Goal: Entertainment & Leisure: Browse casually

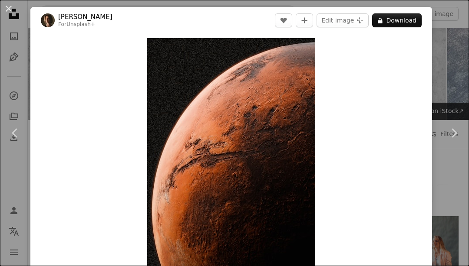
scroll to position [1722, 0]
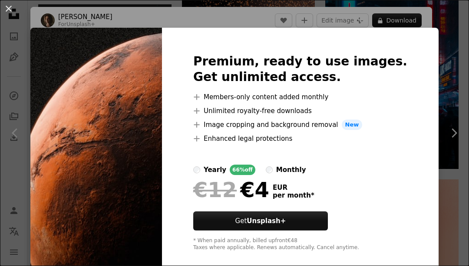
click at [449, 195] on div "An X shape Premium, ready to use images. Get unlimited access. A plus sign Memb…" at bounding box center [234, 133] width 469 height 266
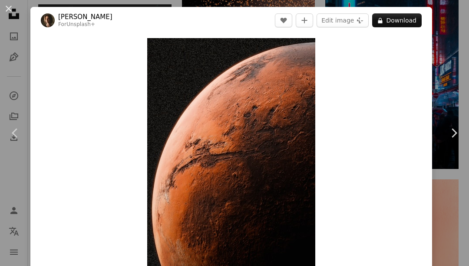
click at [462, 194] on div "An X shape Chevron left Chevron right [PERSON_NAME] For Unsplash+ A heart A plu…" at bounding box center [234, 133] width 469 height 266
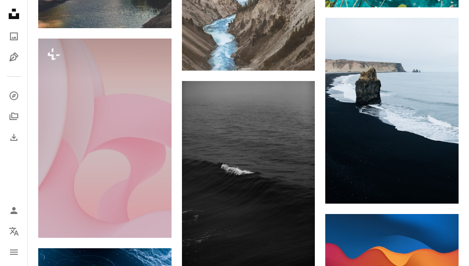
scroll to position [2734, 0]
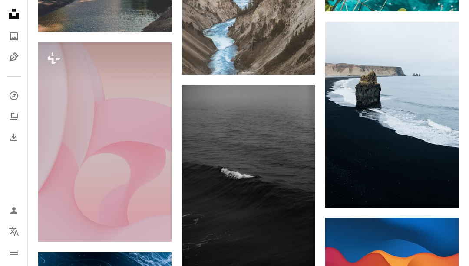
click at [377, 247] on img at bounding box center [391, 262] width 133 height 89
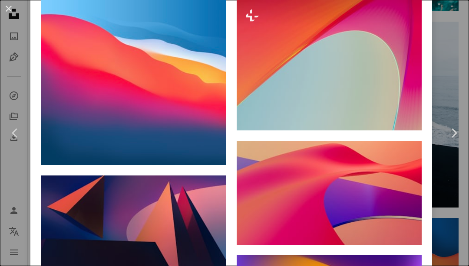
scroll to position [728, 0]
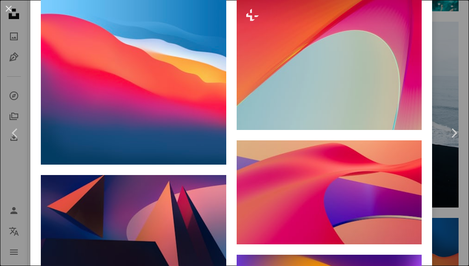
click at [452, 136] on link "Chevron right" at bounding box center [453, 133] width 30 height 83
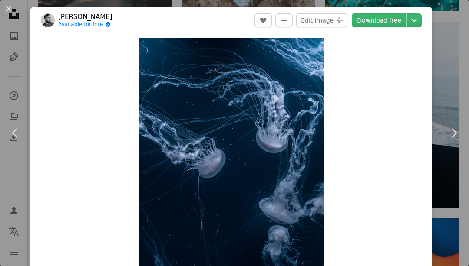
click at [454, 140] on icon "Chevron right" at bounding box center [453, 133] width 14 height 14
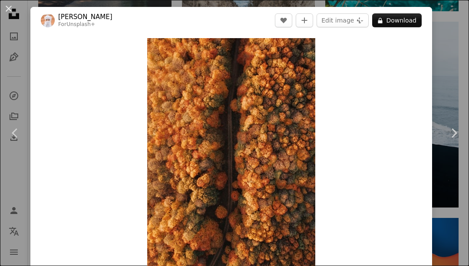
click at [453, 140] on icon "Chevron right" at bounding box center [453, 133] width 14 height 14
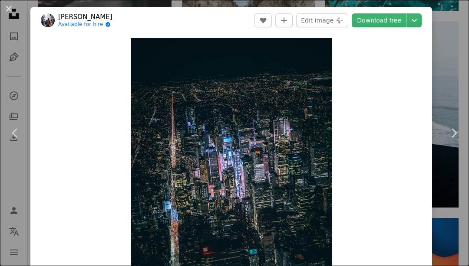
click at [467, 114] on link "Chevron right" at bounding box center [453, 133] width 30 height 83
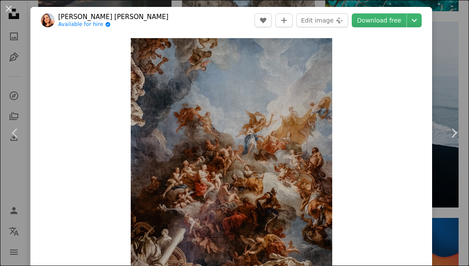
click at [467, 102] on div "An X shape Chevron left Chevron right adrianna geo Available for hire A checkma…" at bounding box center [234, 133] width 469 height 266
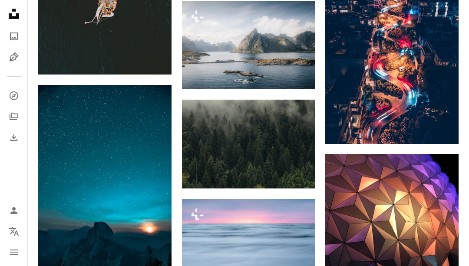
scroll to position [8983, 0]
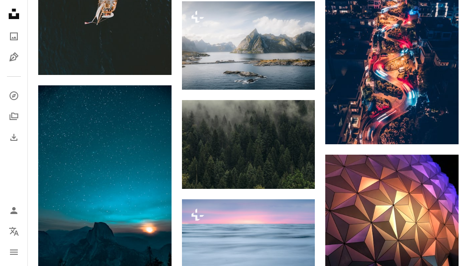
click at [92, 159] on img at bounding box center [104, 184] width 133 height 199
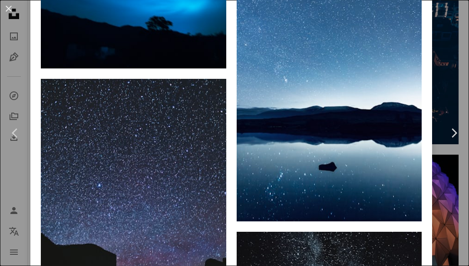
scroll to position [1556, 0]
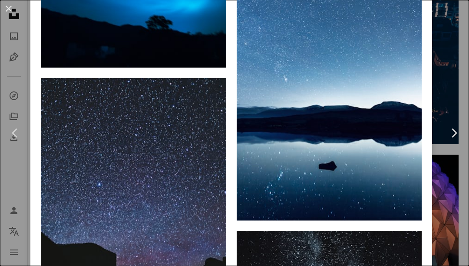
click at [1, 116] on div "An X shape Chevron left Chevron right [PERSON_NAME] Available for hire A checkm…" at bounding box center [234, 133] width 469 height 266
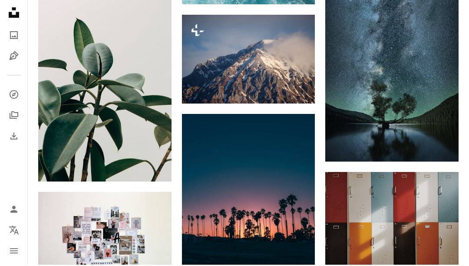
scroll to position [13323, 0]
